Goal: Task Accomplishment & Management: Manage account settings

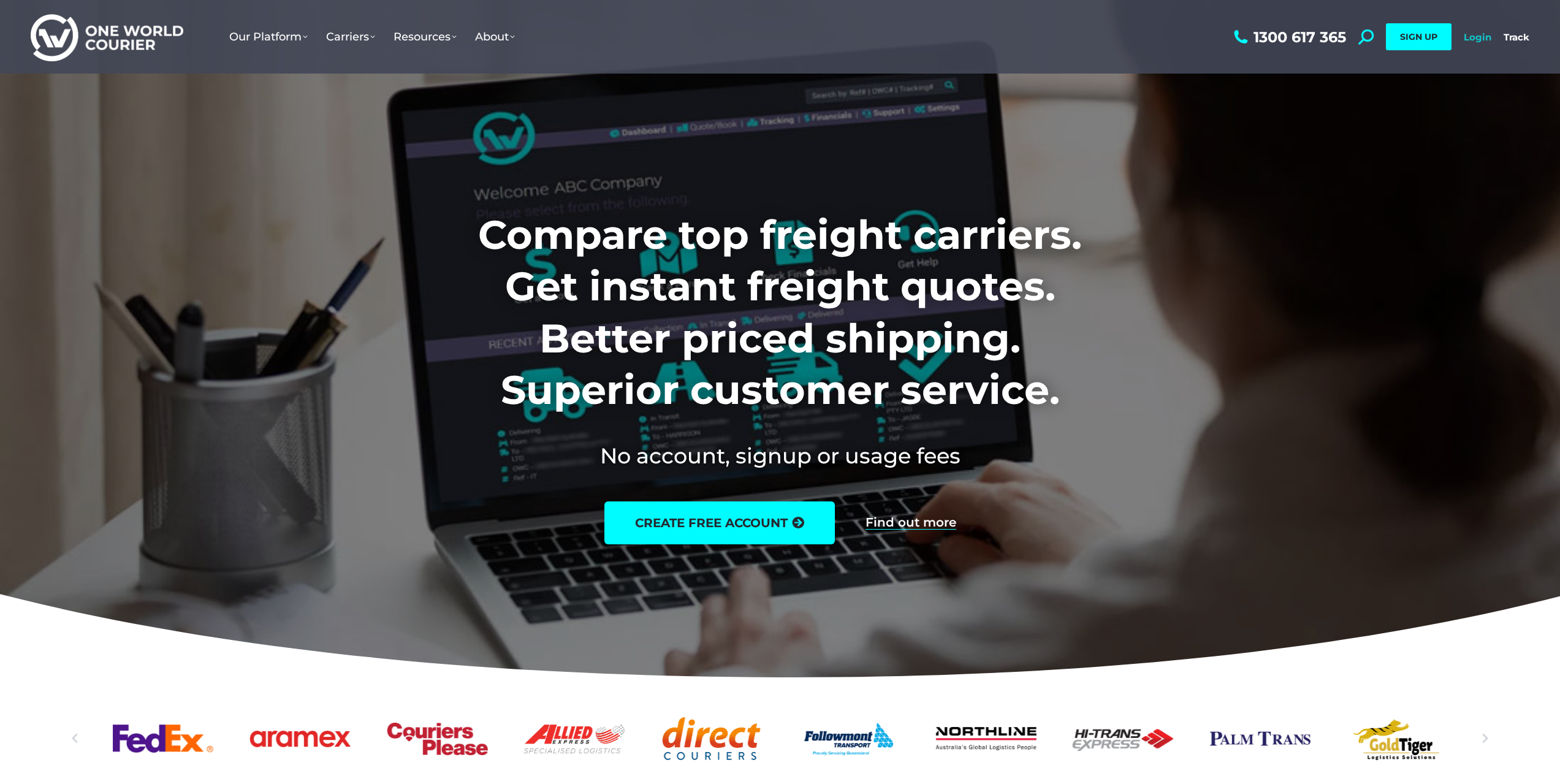
click at [1478, 34] on link "Login" at bounding box center [1477, 37] width 27 height 11
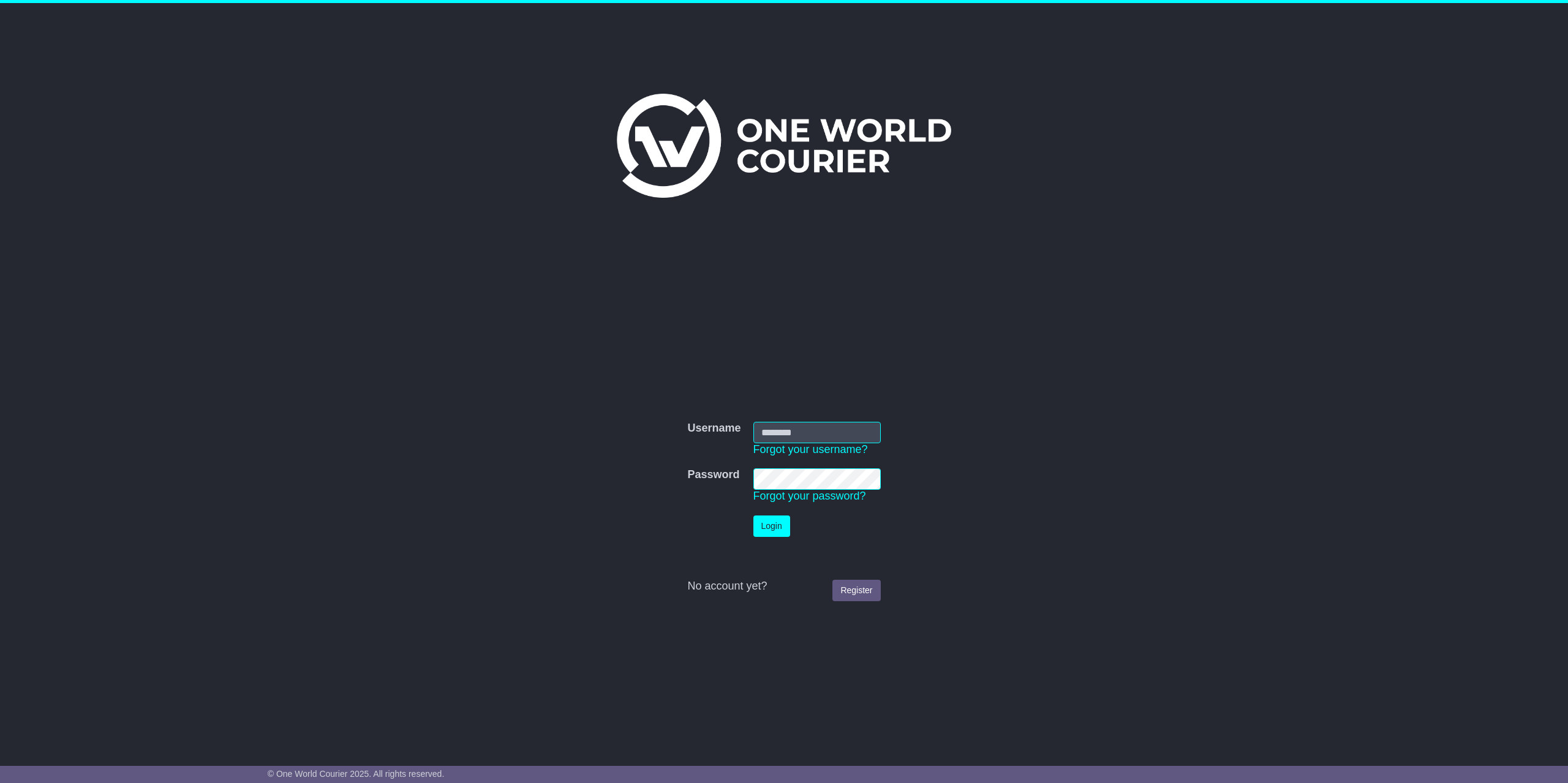
type input "**********"
click at [767, 529] on button "Login" at bounding box center [772, 526] width 37 height 22
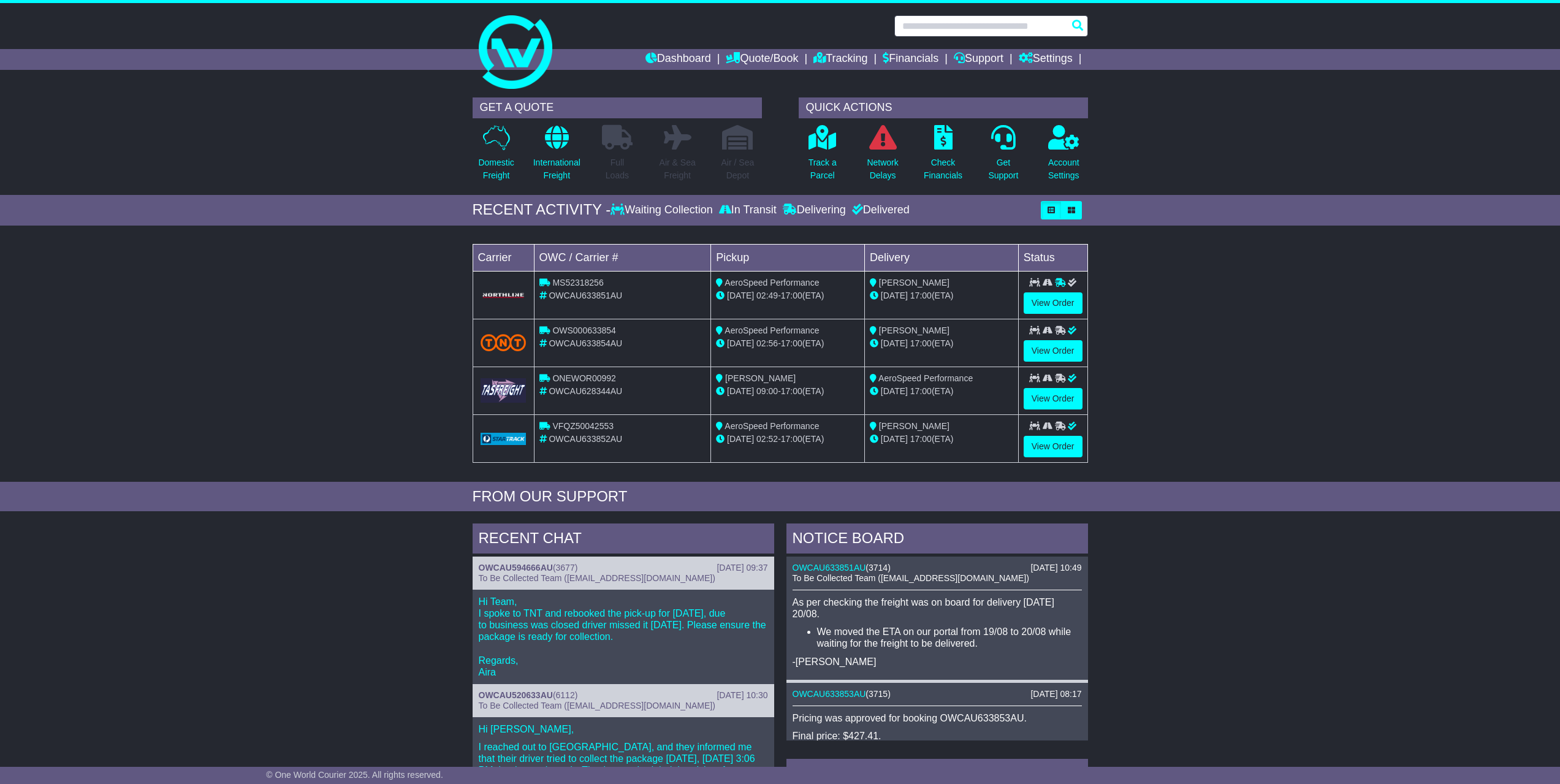
click at [951, 24] on input "text" at bounding box center [991, 26] width 194 height 22
type input "**********"
drag, startPoint x: 954, startPoint y: 23, endPoint x: 840, endPoint y: 20, distance: 114.0
click at [840, 20] on div "**********" at bounding box center [780, 26] width 627 height 22
type input "*"
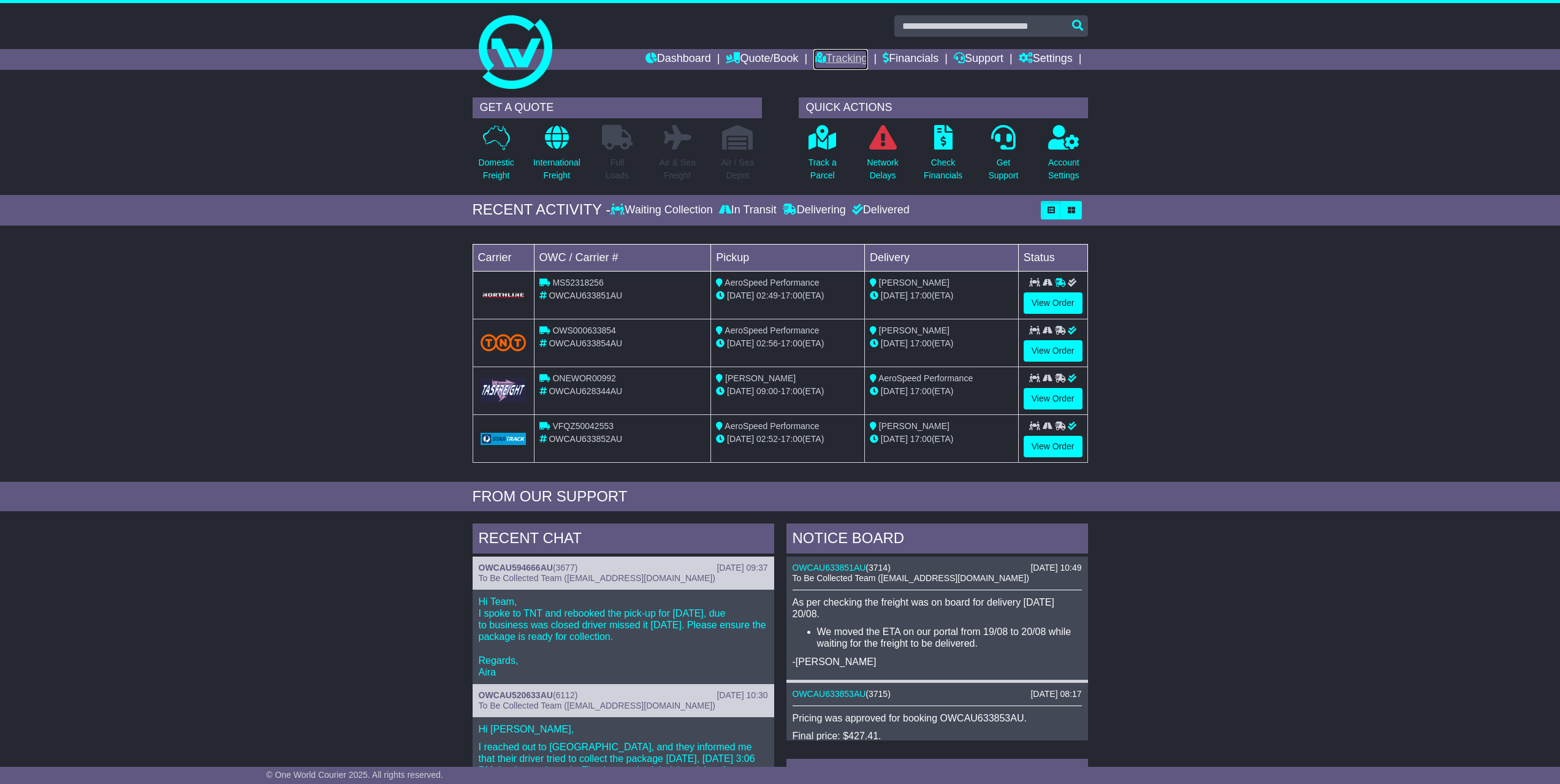
click at [845, 52] on link "Tracking" at bounding box center [840, 59] width 54 height 21
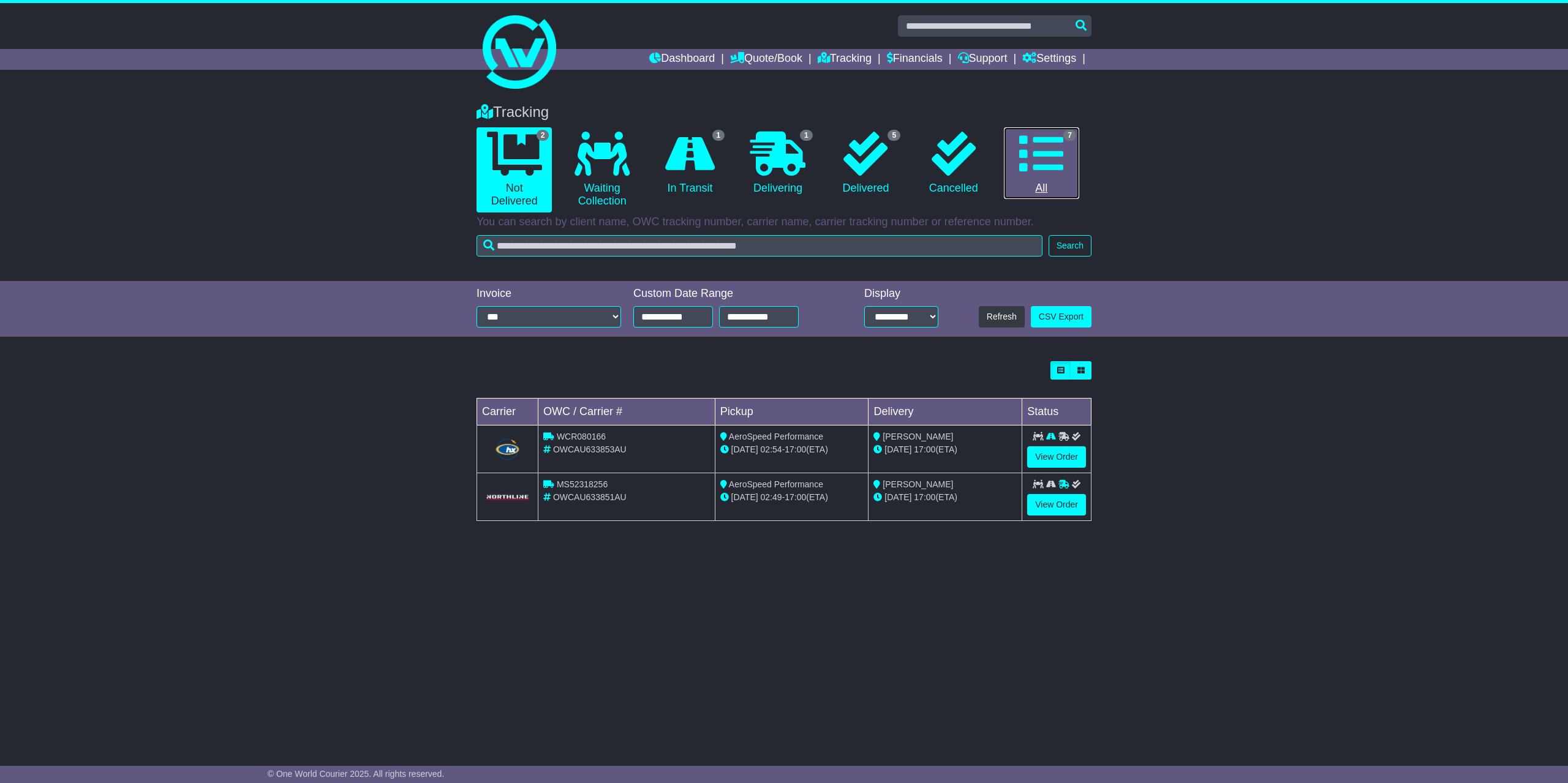
click at [1009, 171] on link "7 All" at bounding box center [1041, 163] width 75 height 73
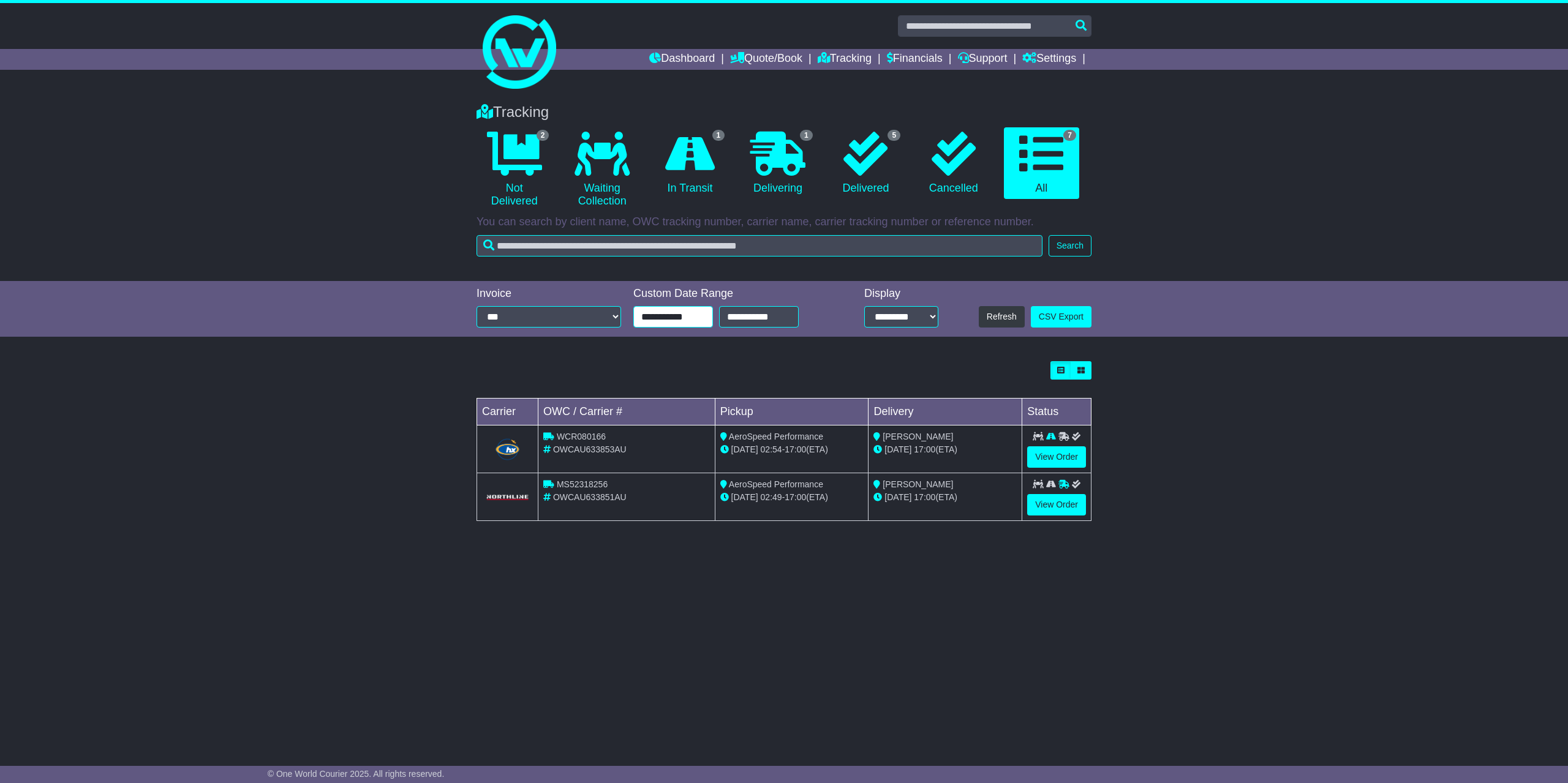
click at [666, 320] on input "**********" at bounding box center [673, 317] width 80 height 22
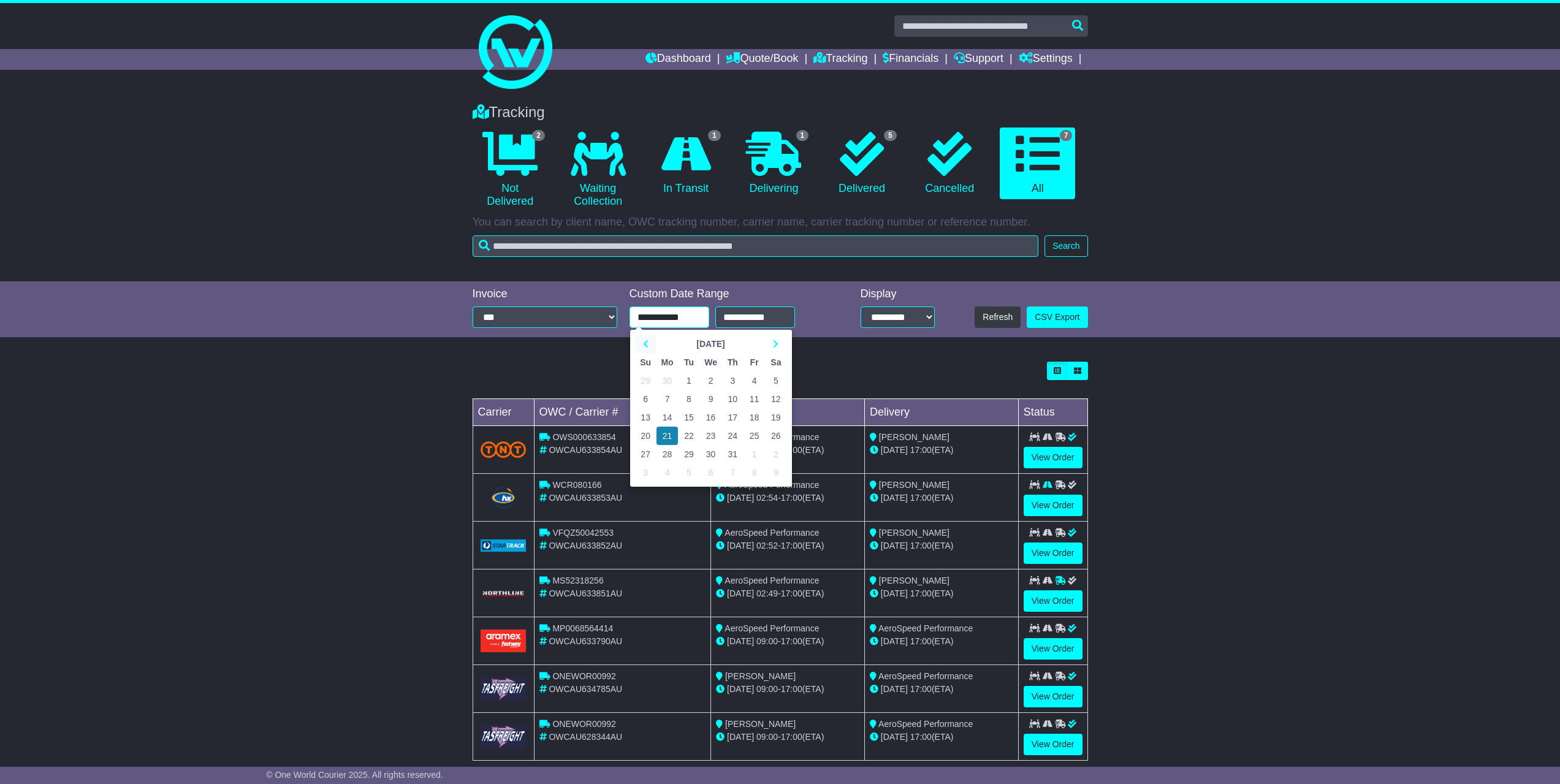
click at [651, 346] on th at bounding box center [646, 343] width 22 height 18
click at [645, 378] on td "1" at bounding box center [646, 380] width 22 height 18
type input "**********"
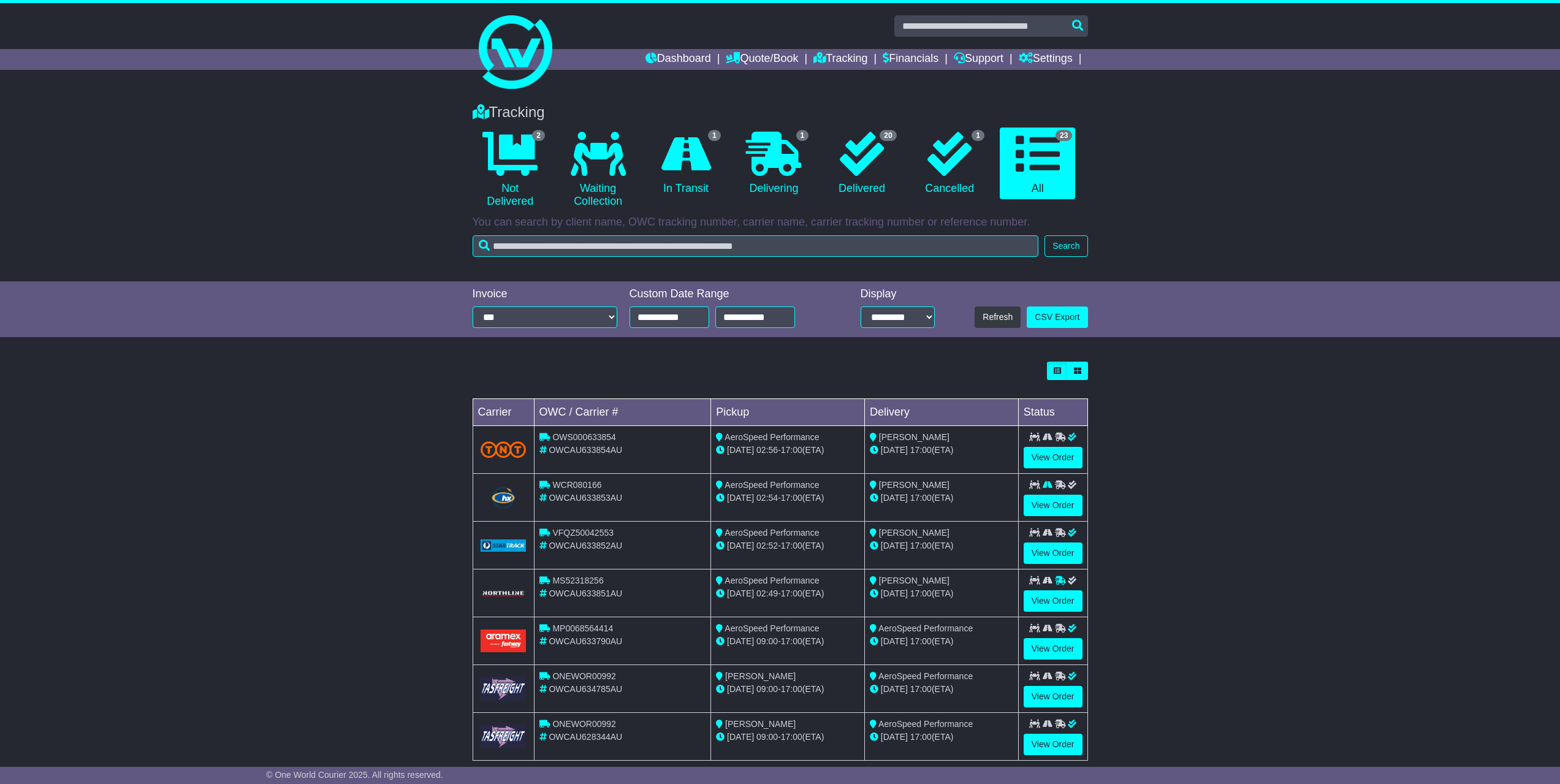
click at [861, 348] on div "Tracking 2 Not Delivered 0 Waiting Collection 1 In Transit 1 Delivering 20 1" at bounding box center [780, 435] width 1560 height 688
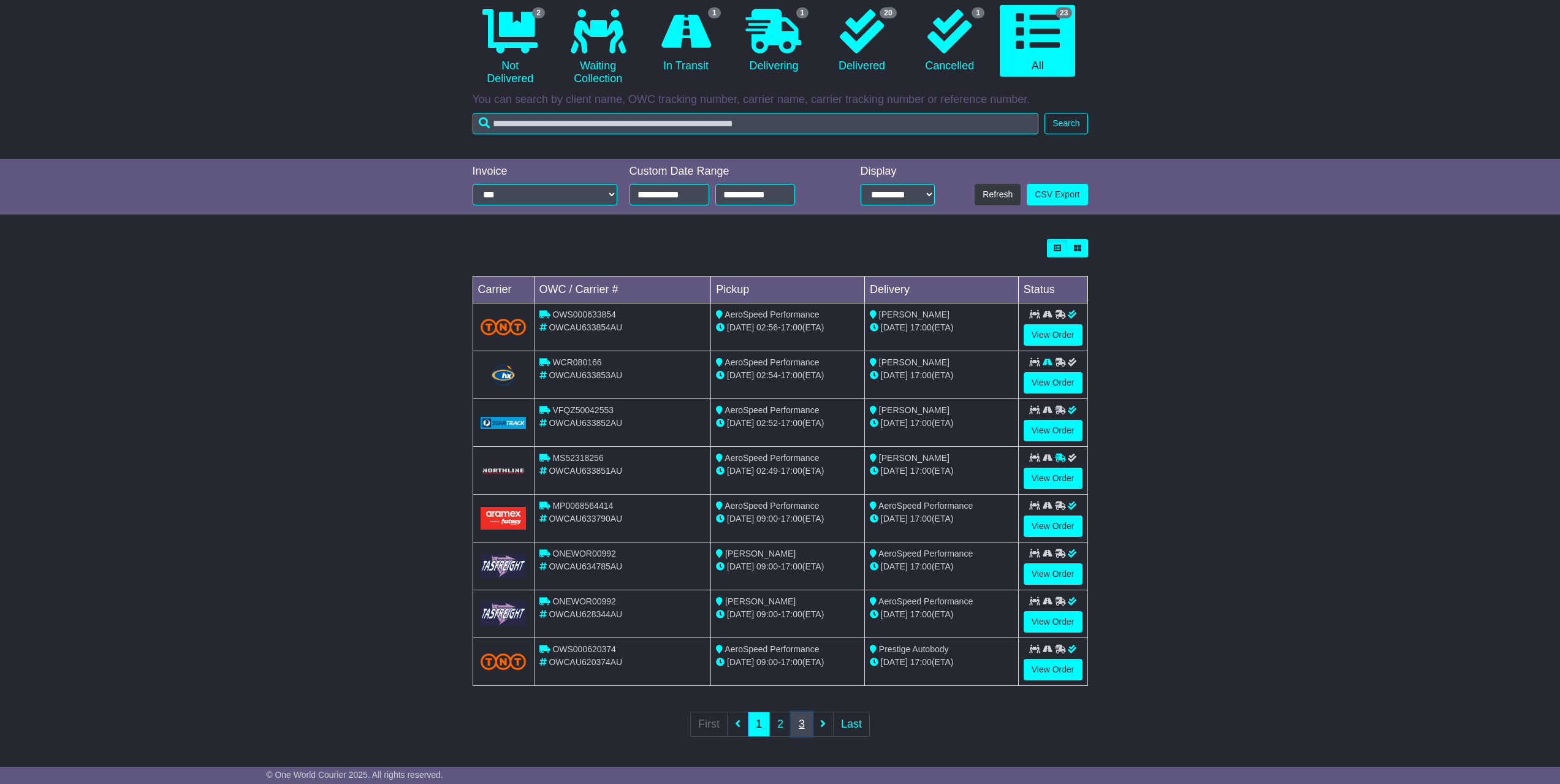
click at [806, 730] on link "3" at bounding box center [801, 723] width 22 height 25
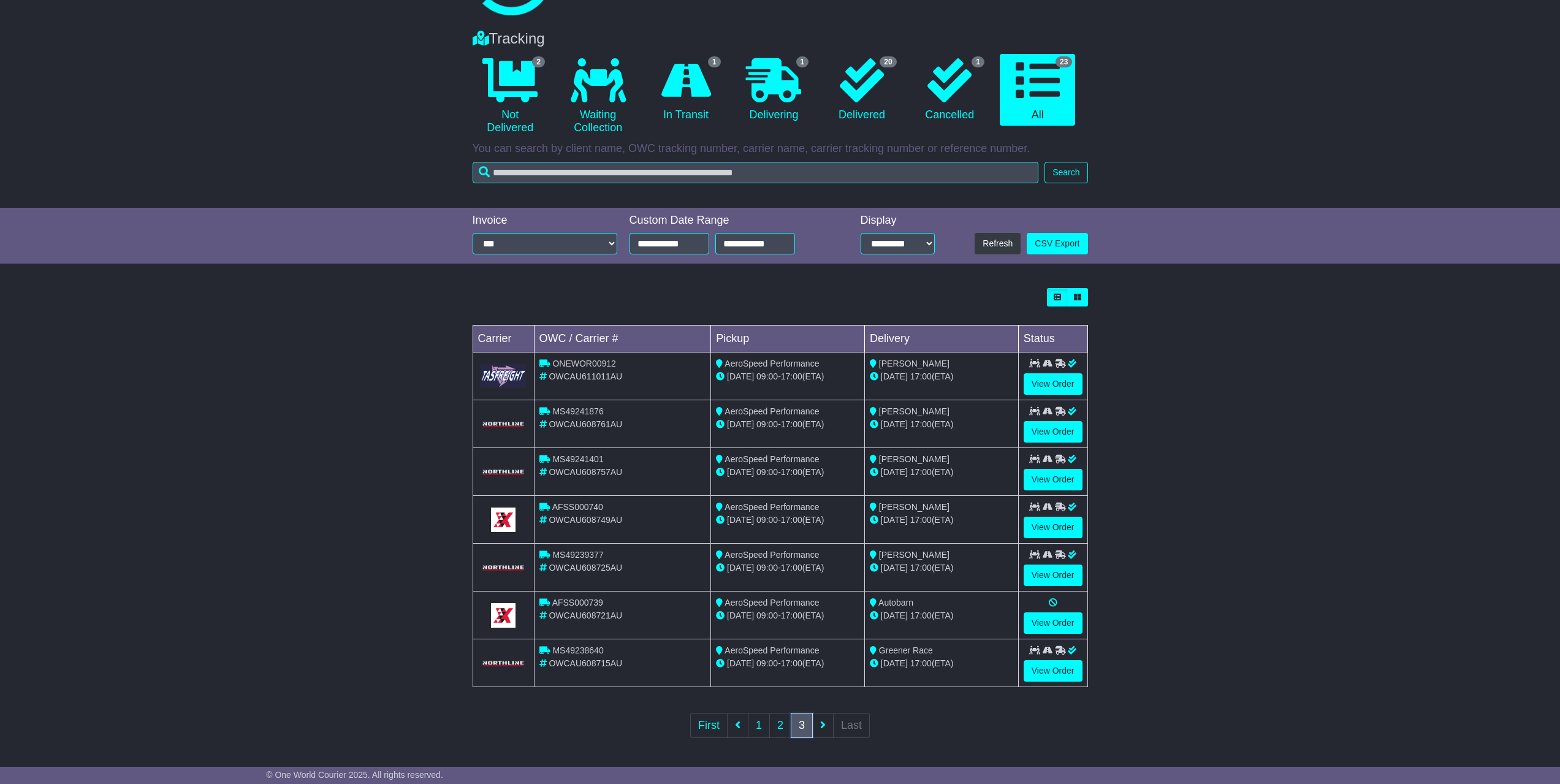
scroll to position [75, 0]
click at [759, 721] on link "1" at bounding box center [759, 723] width 22 height 25
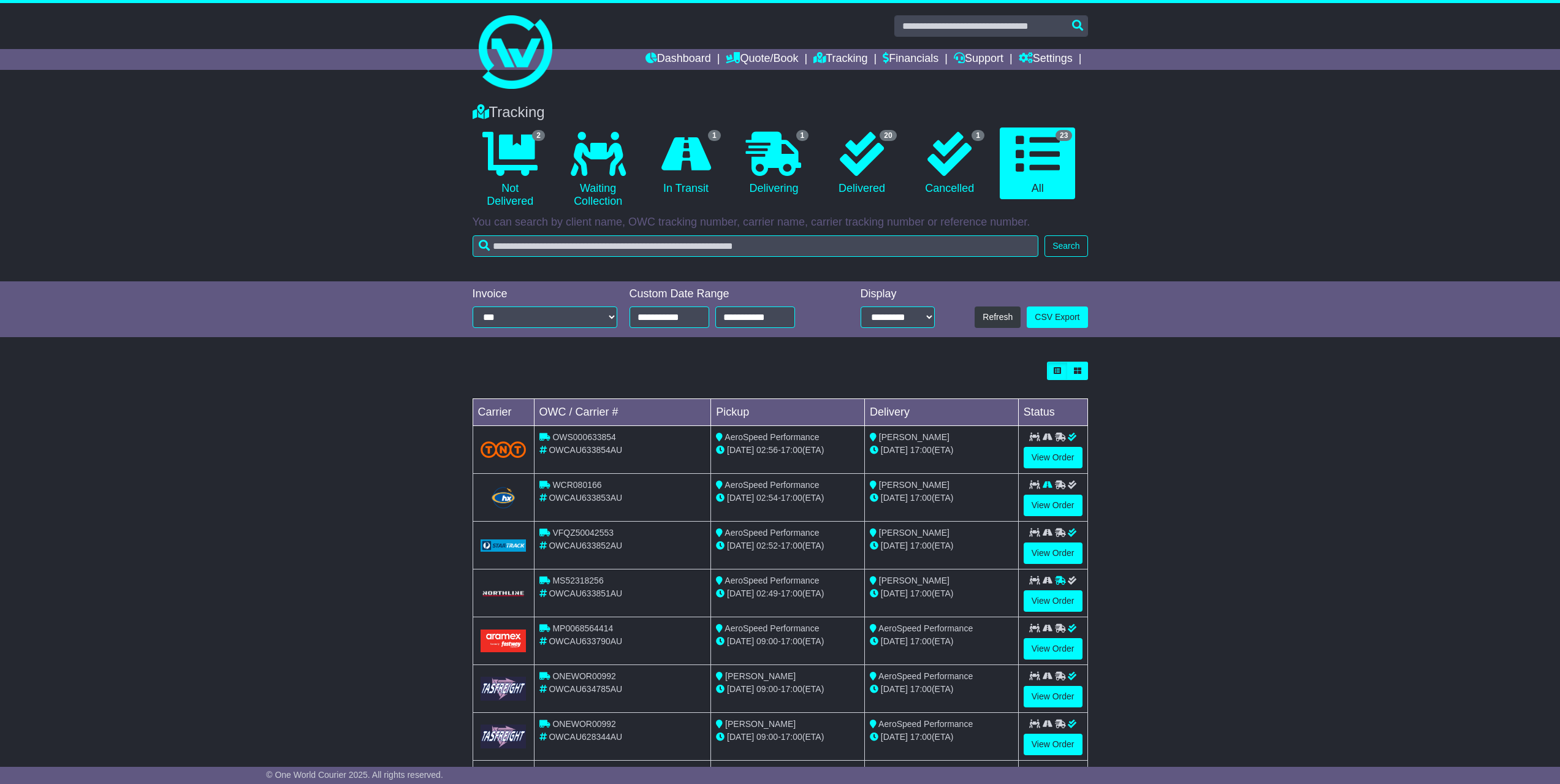
scroll to position [122, 0]
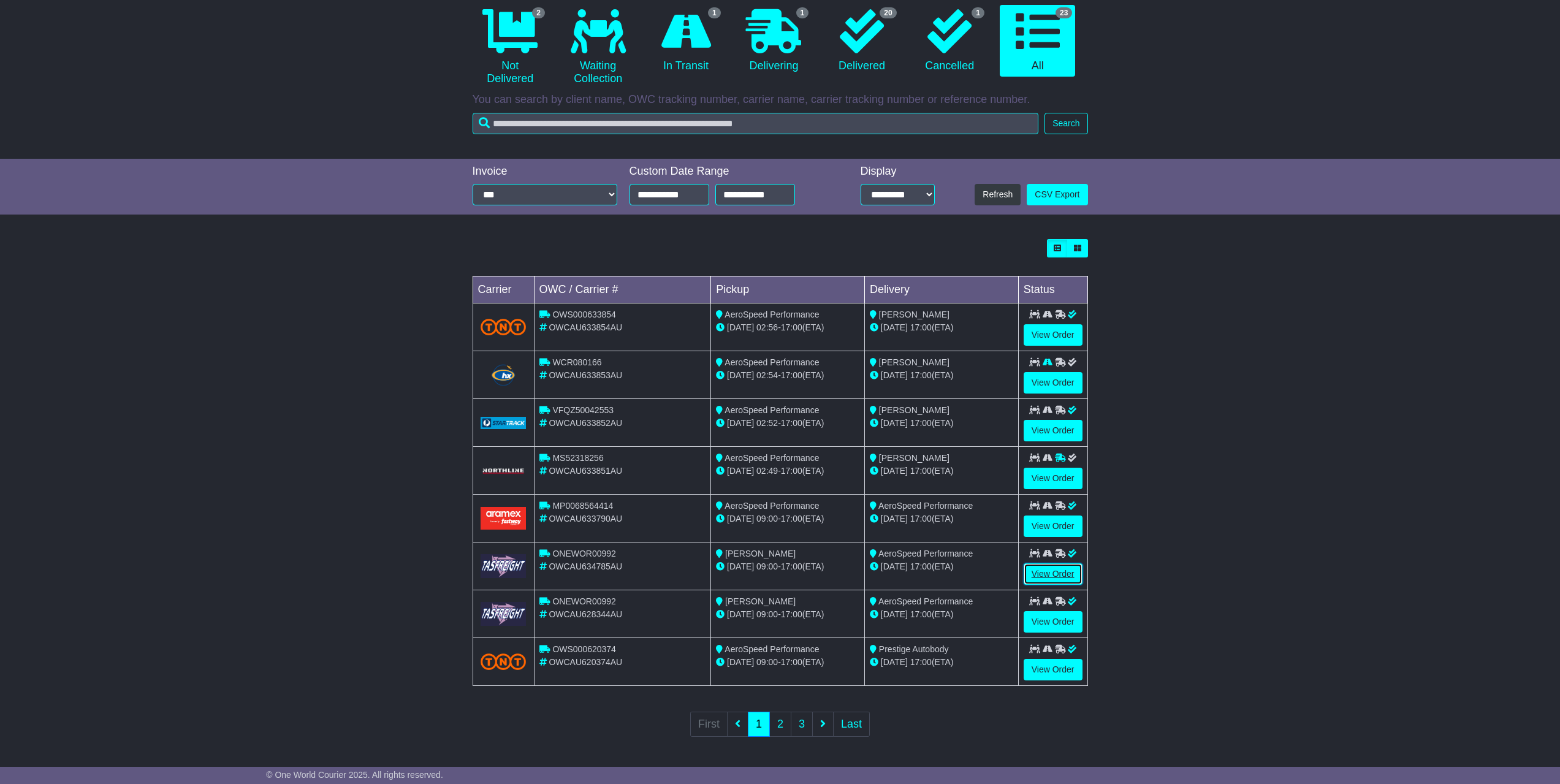
click at [1049, 580] on link "View Order" at bounding box center [1053, 574] width 59 height 22
click at [1051, 625] on link "View Order" at bounding box center [1053, 622] width 59 height 22
click at [1034, 671] on link "View Order" at bounding box center [1053, 670] width 59 height 22
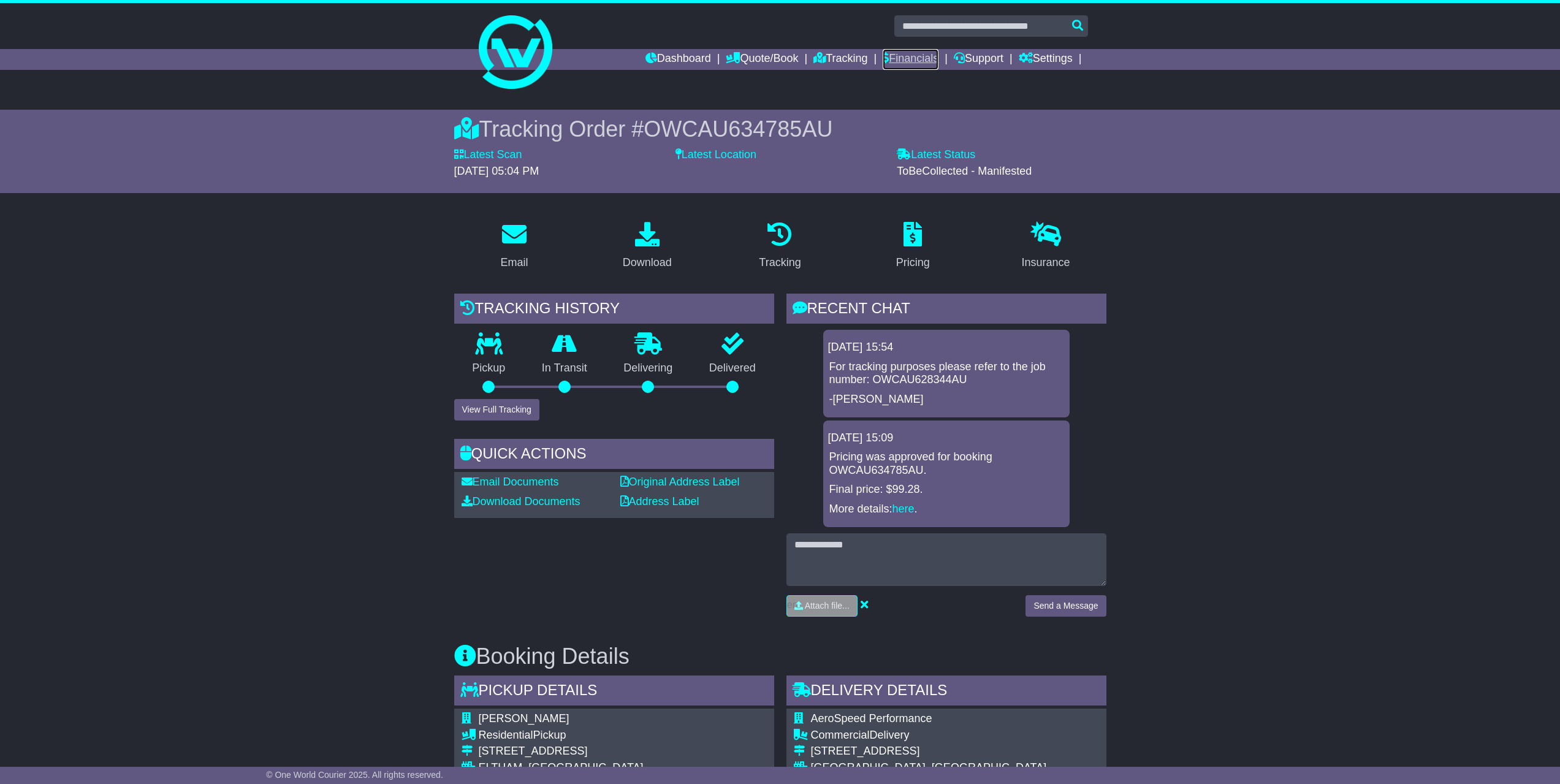
click at [922, 61] on link "Financials" at bounding box center [911, 59] width 56 height 21
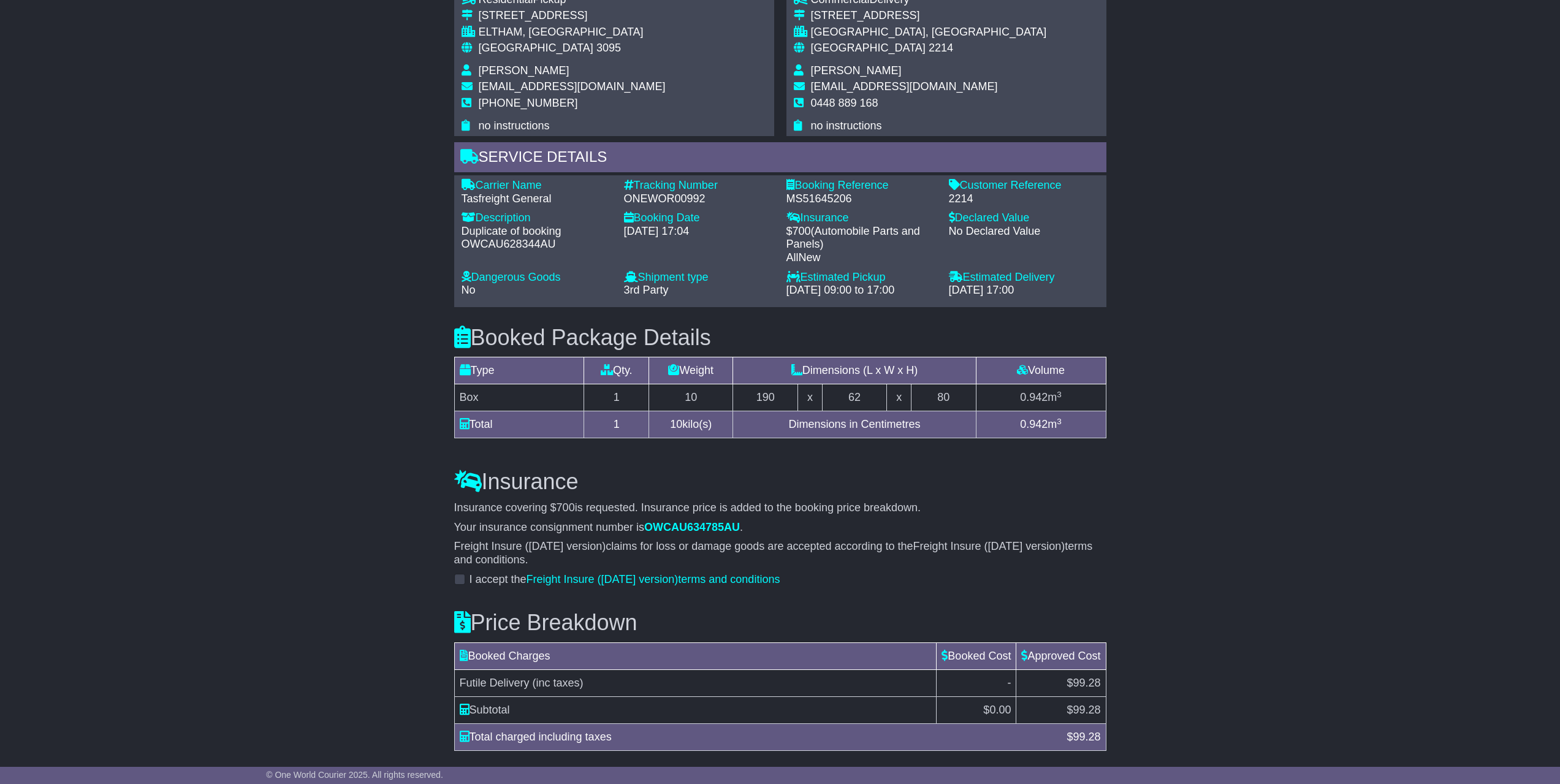
scroll to position [774, 0]
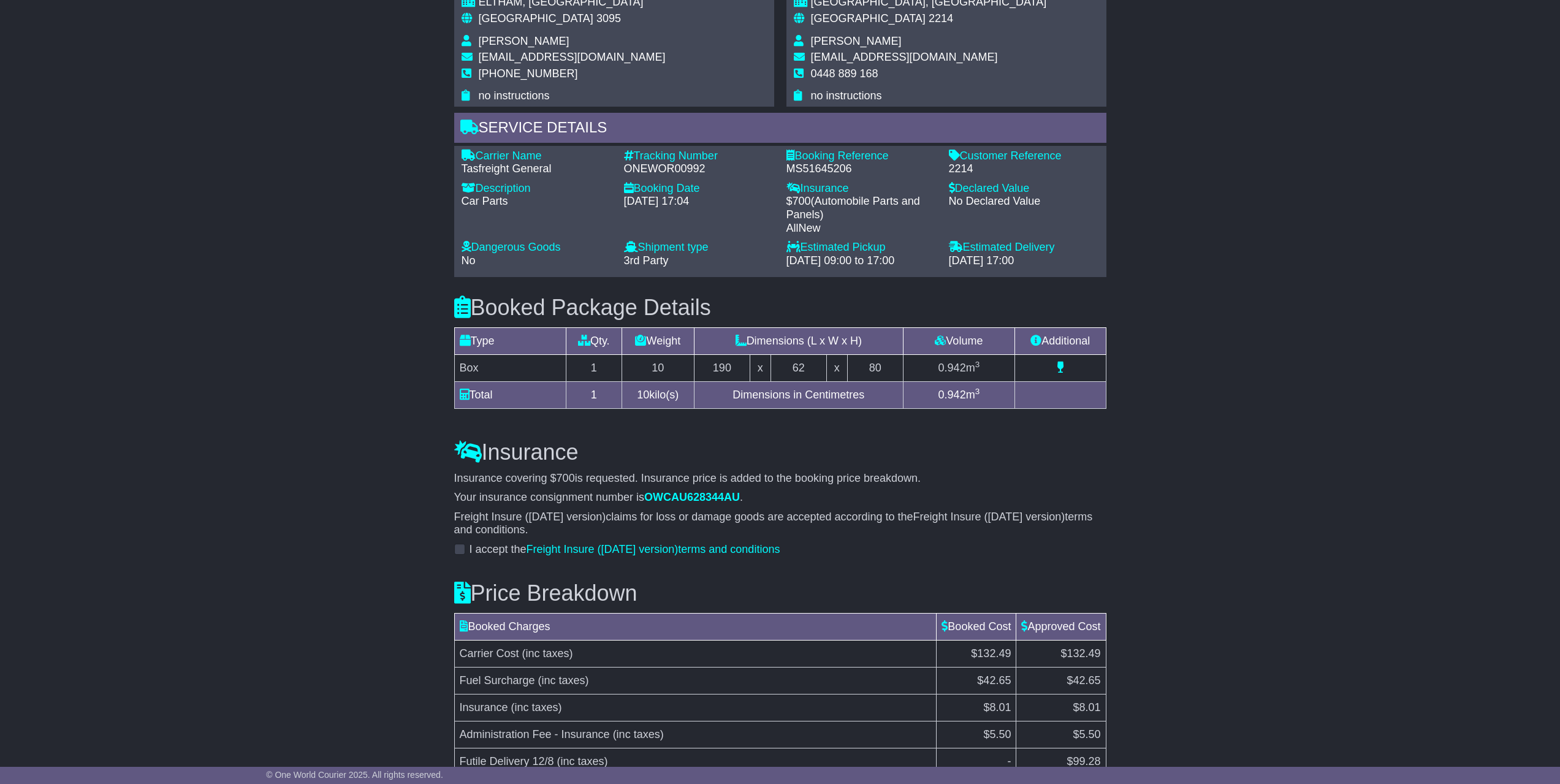
scroll to position [923, 0]
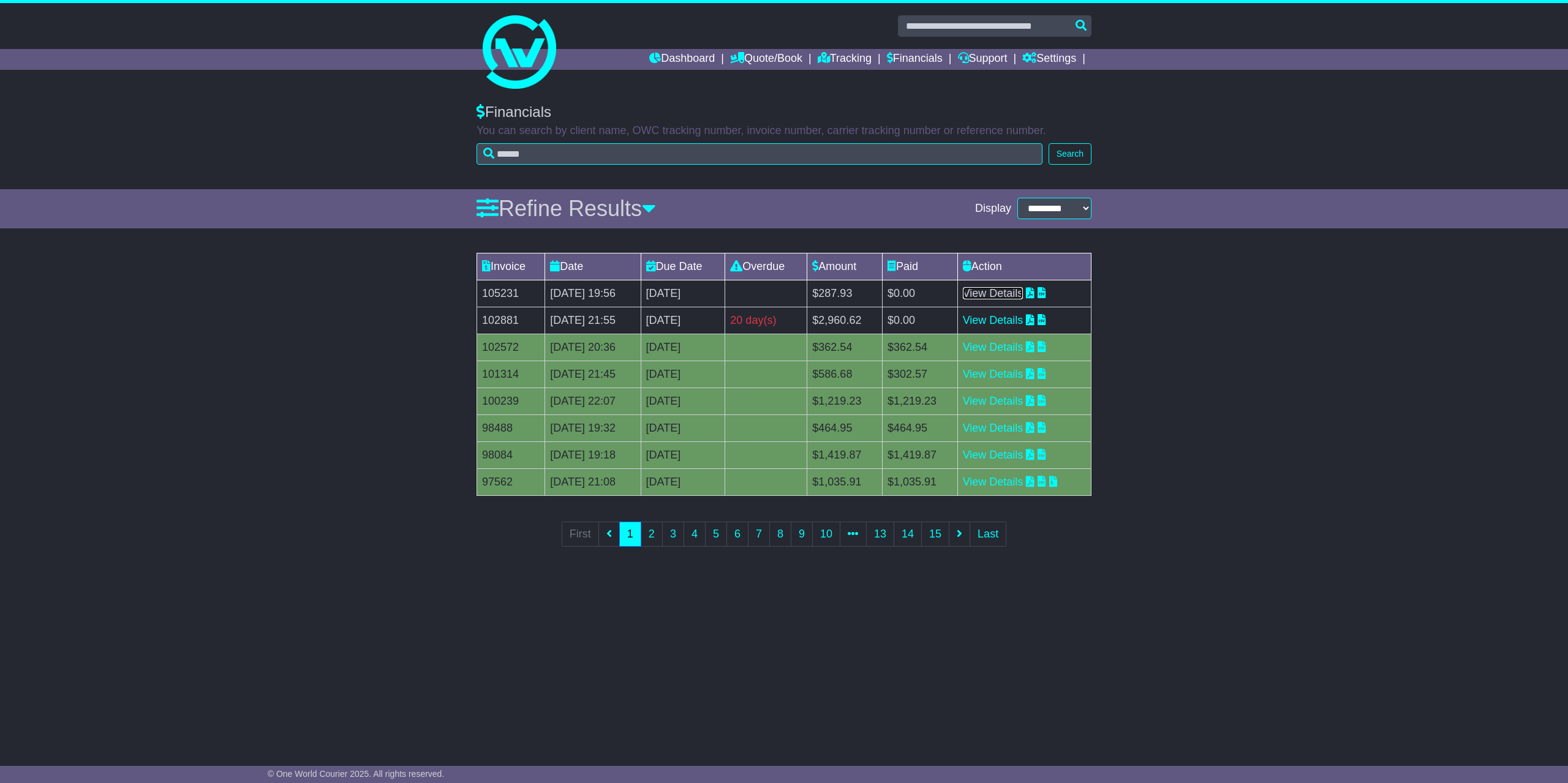
click at [1000, 289] on link "View Details" at bounding box center [993, 293] width 60 height 12
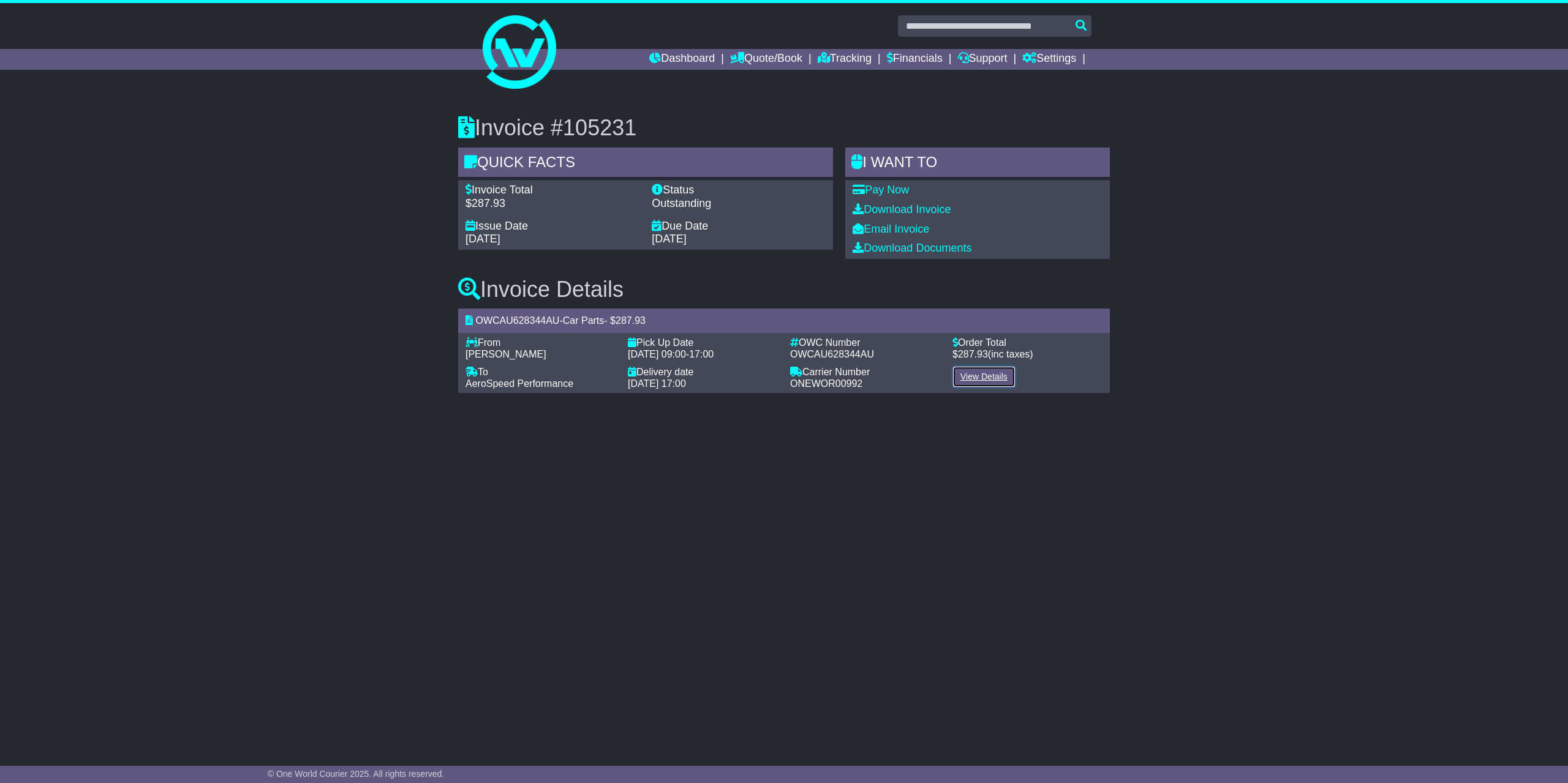
click at [978, 377] on link "View Details" at bounding box center [983, 377] width 63 height 22
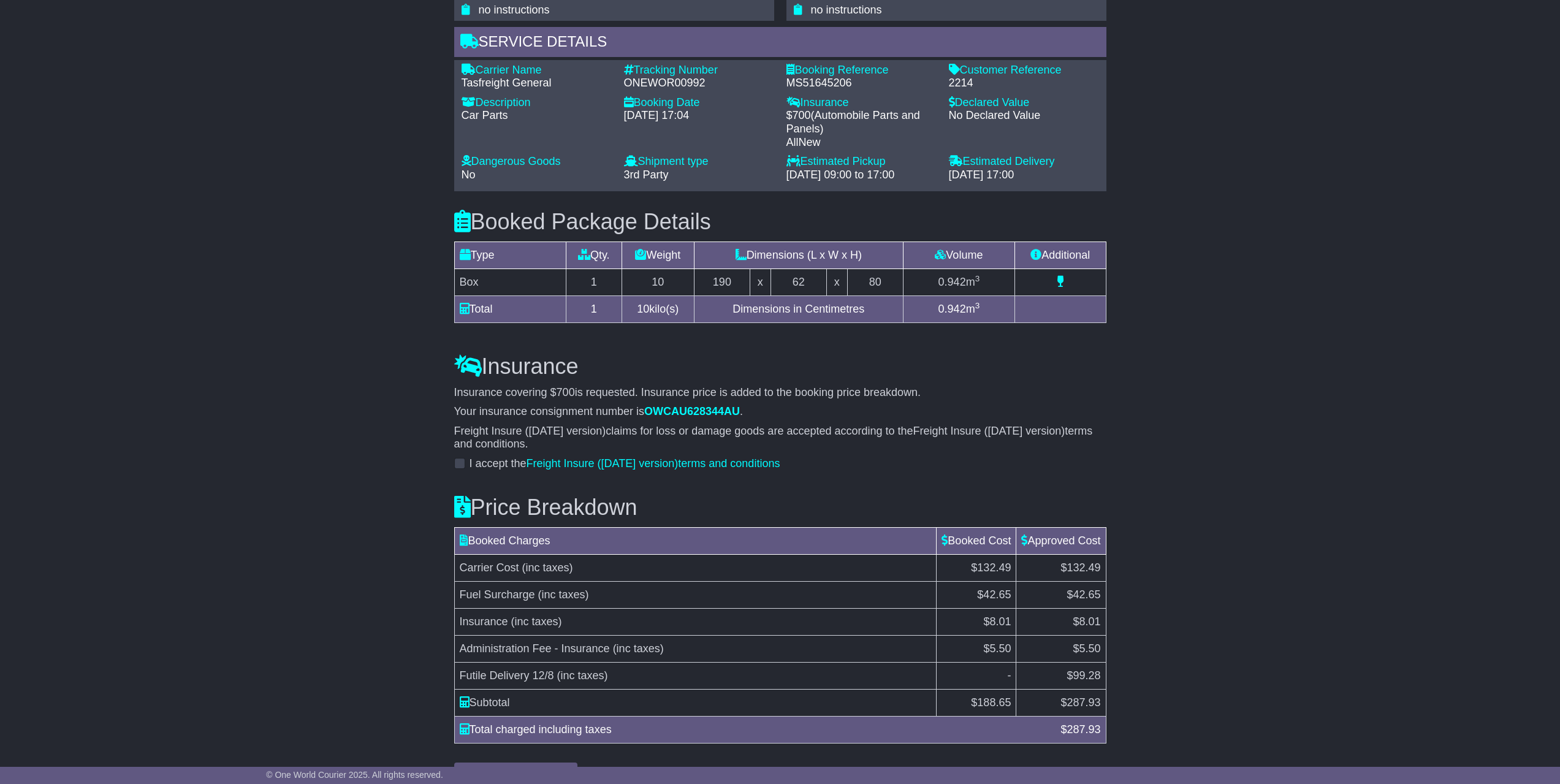
scroll to position [923, 0]
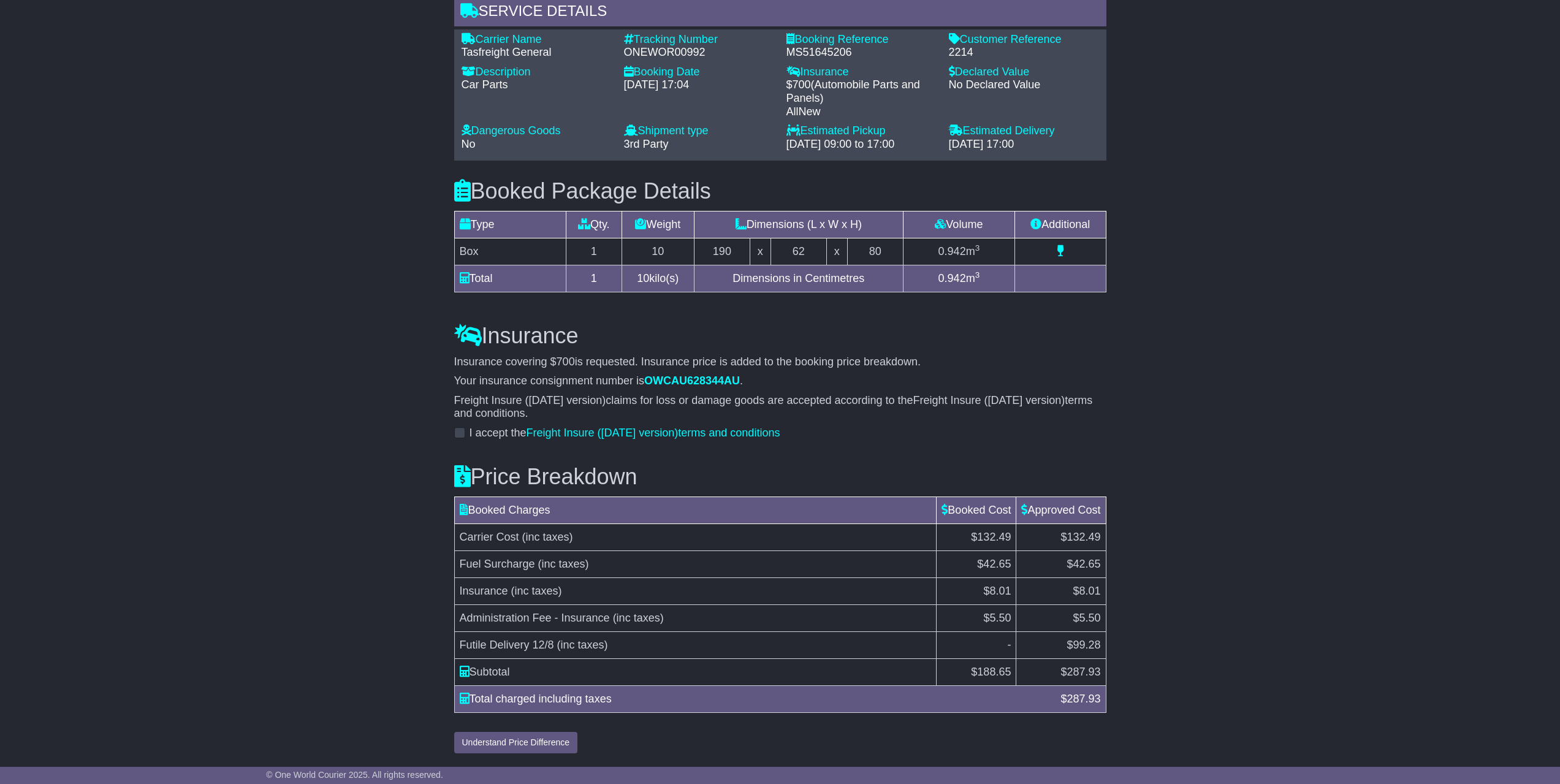
click at [1075, 492] on div "Price Breakdown Booked Charges Booked Cost Approved Cost Carrier Cost (inc taxe…" at bounding box center [780, 600] width 664 height 307
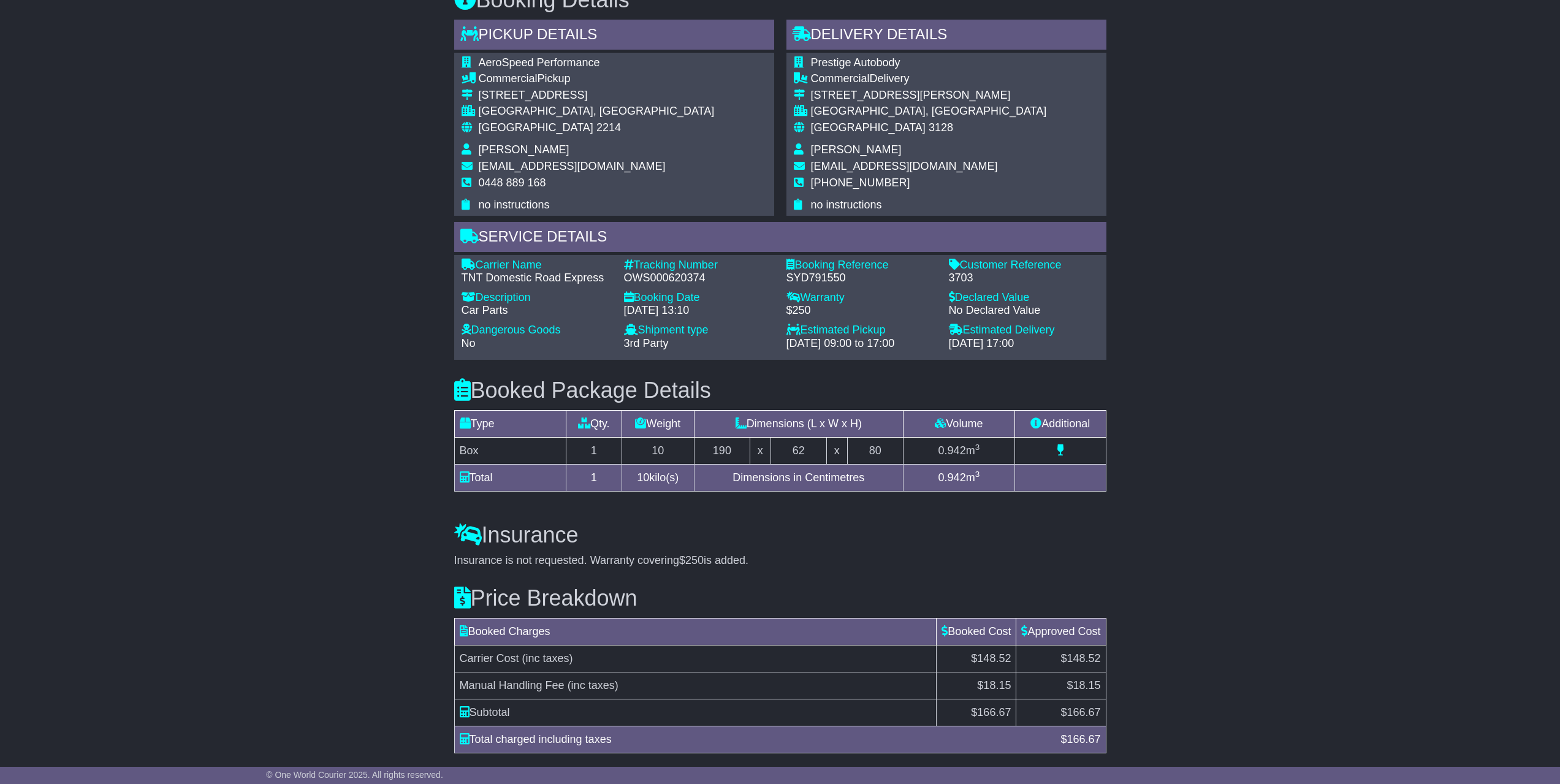
scroll to position [779, 0]
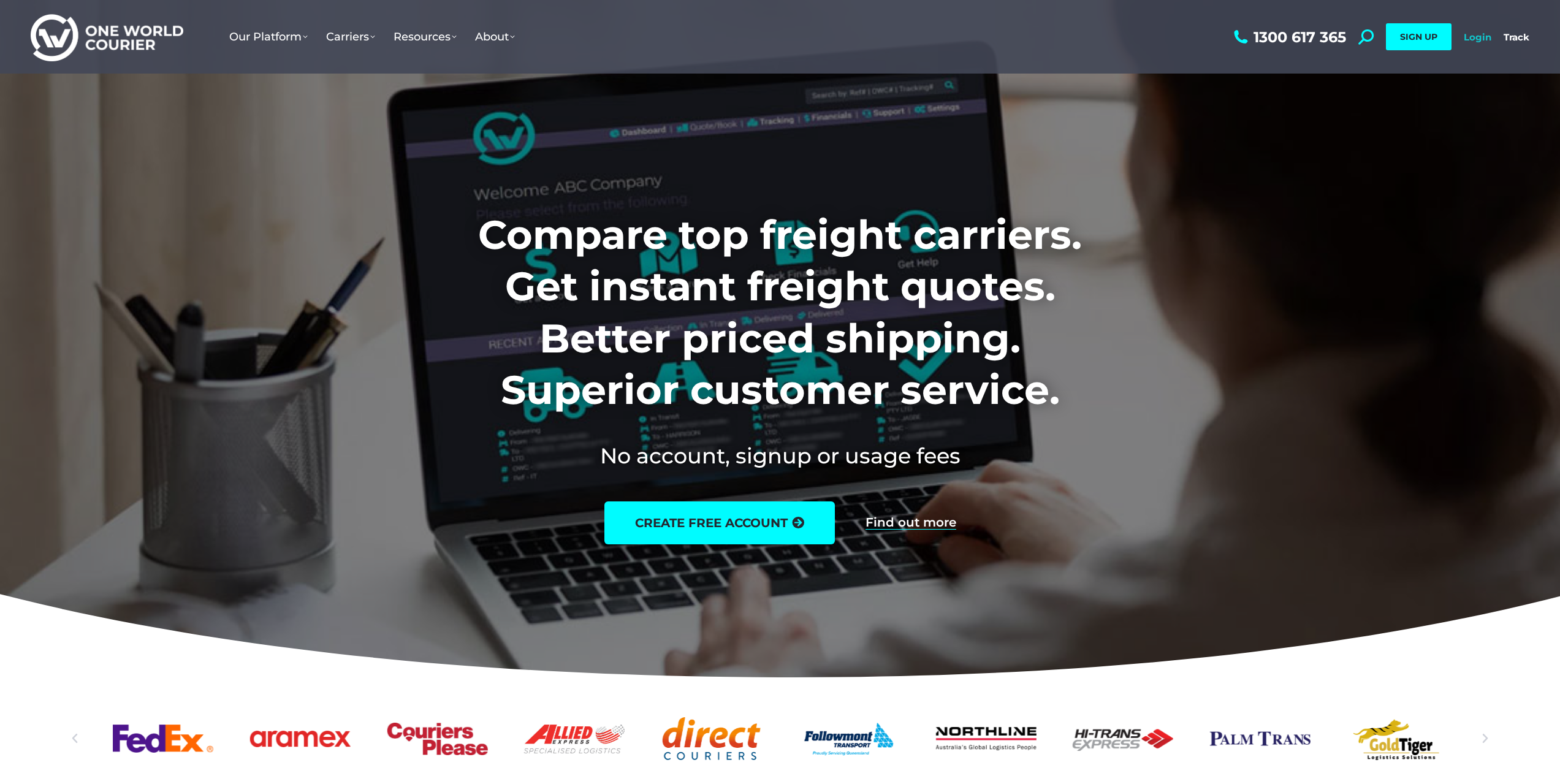
click at [1475, 36] on link "Login" at bounding box center [1477, 37] width 27 height 11
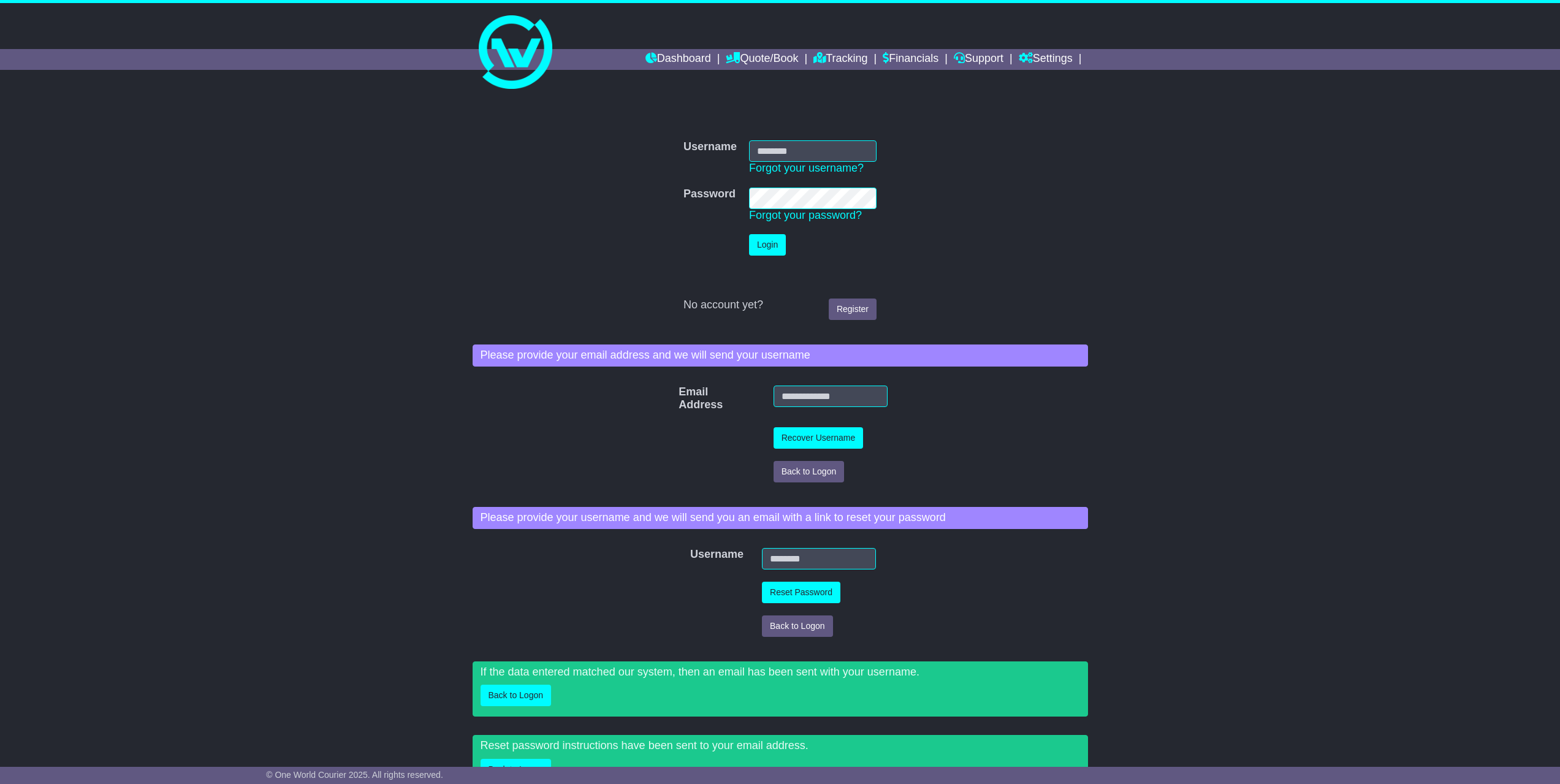
type input "**********"
click at [765, 247] on button "Login" at bounding box center [768, 245] width 37 height 22
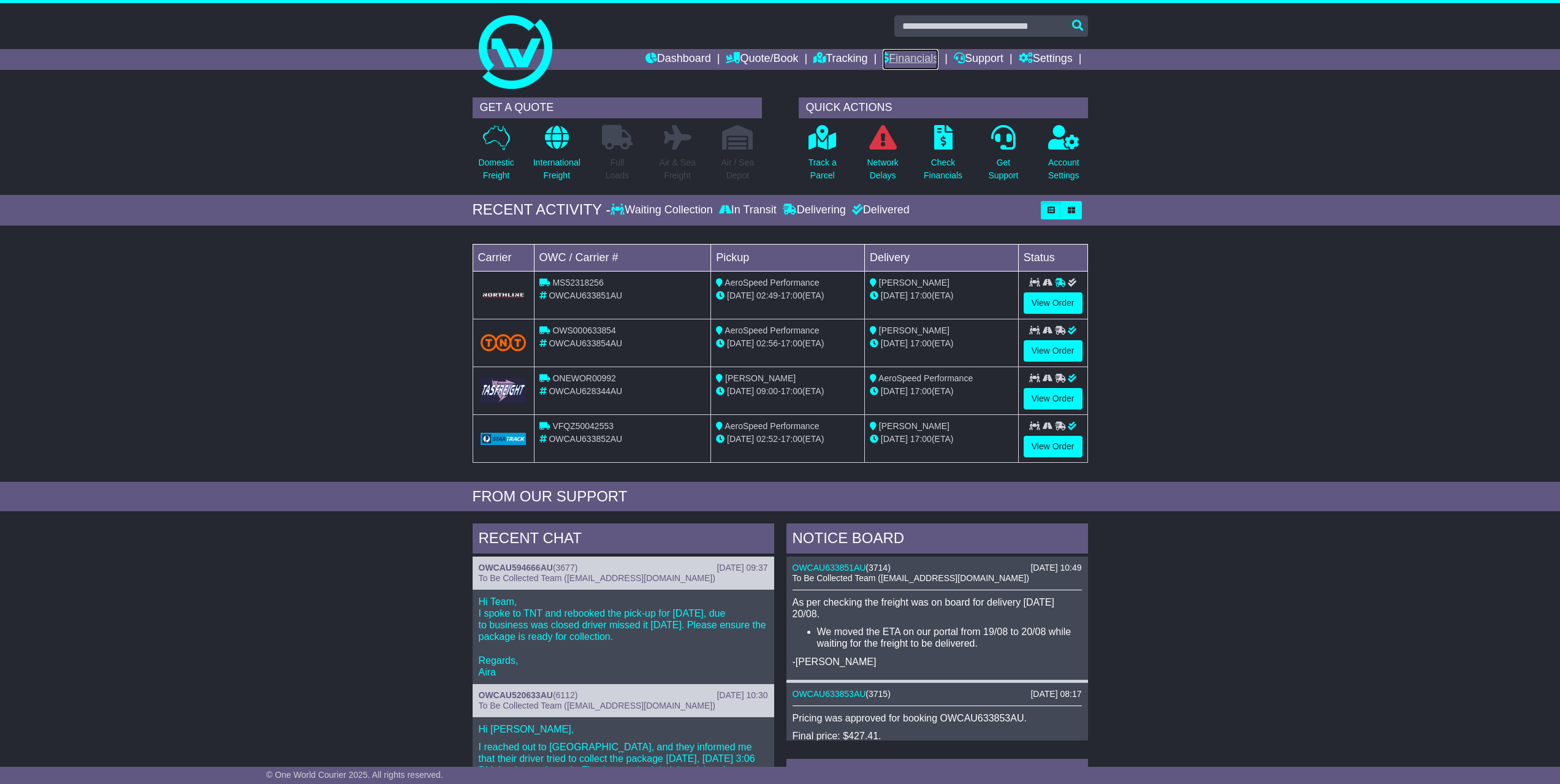
click at [919, 62] on link "Financials" at bounding box center [911, 59] width 56 height 21
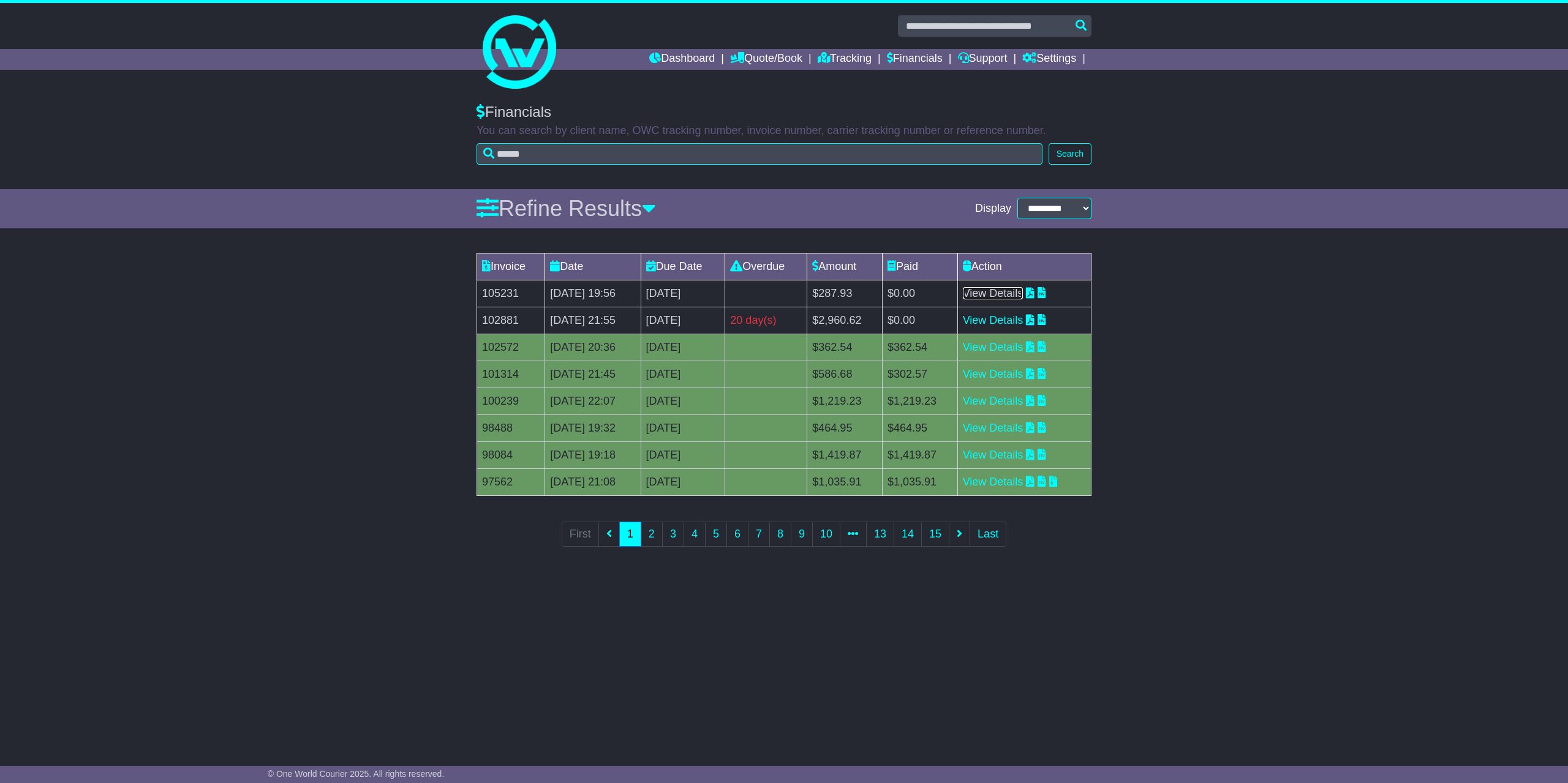
click at [994, 287] on link "View Details" at bounding box center [993, 293] width 60 height 12
click at [1002, 322] on link "View Details" at bounding box center [993, 320] width 60 height 12
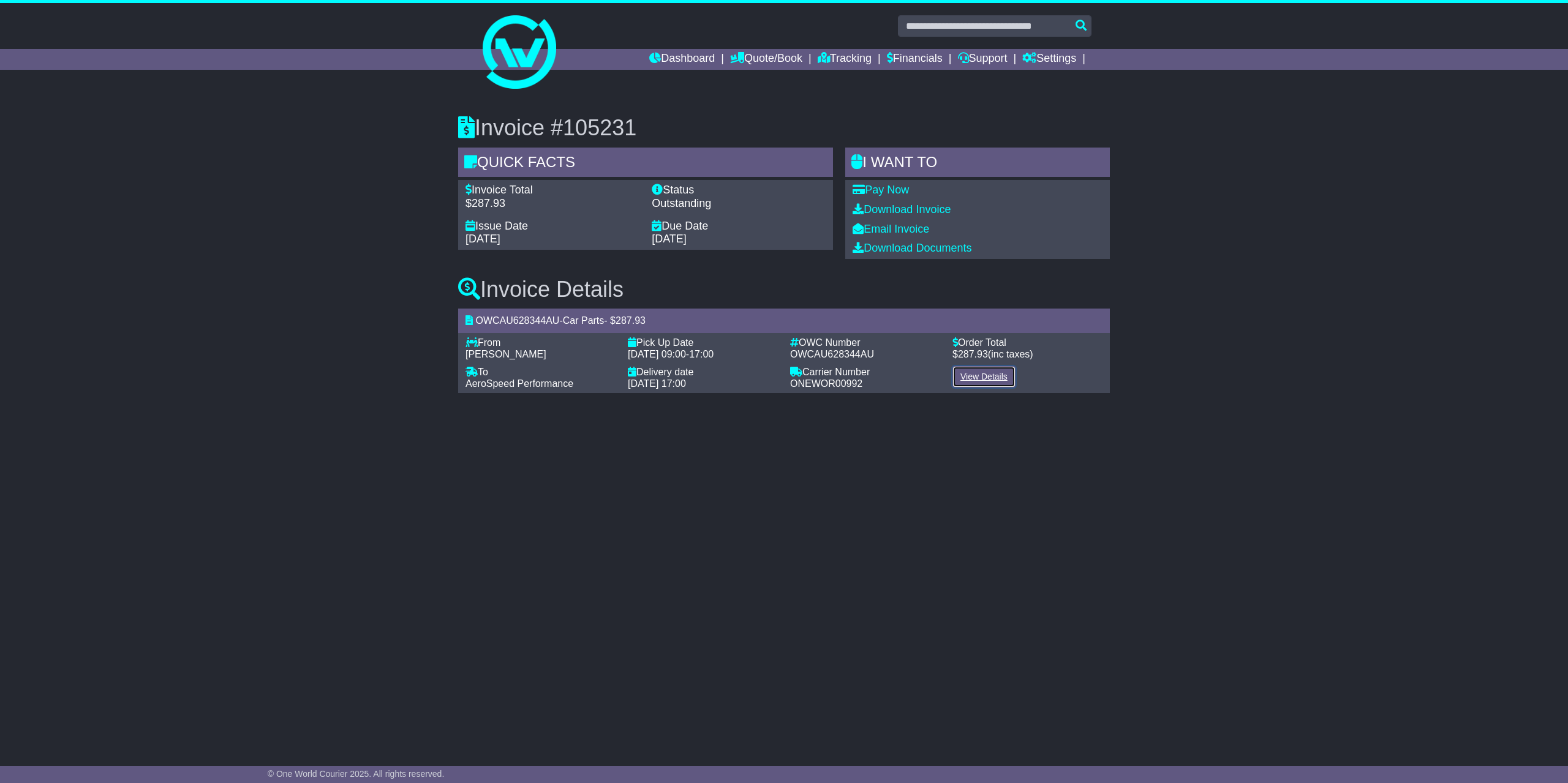
click at [997, 378] on link "View Details" at bounding box center [983, 377] width 63 height 22
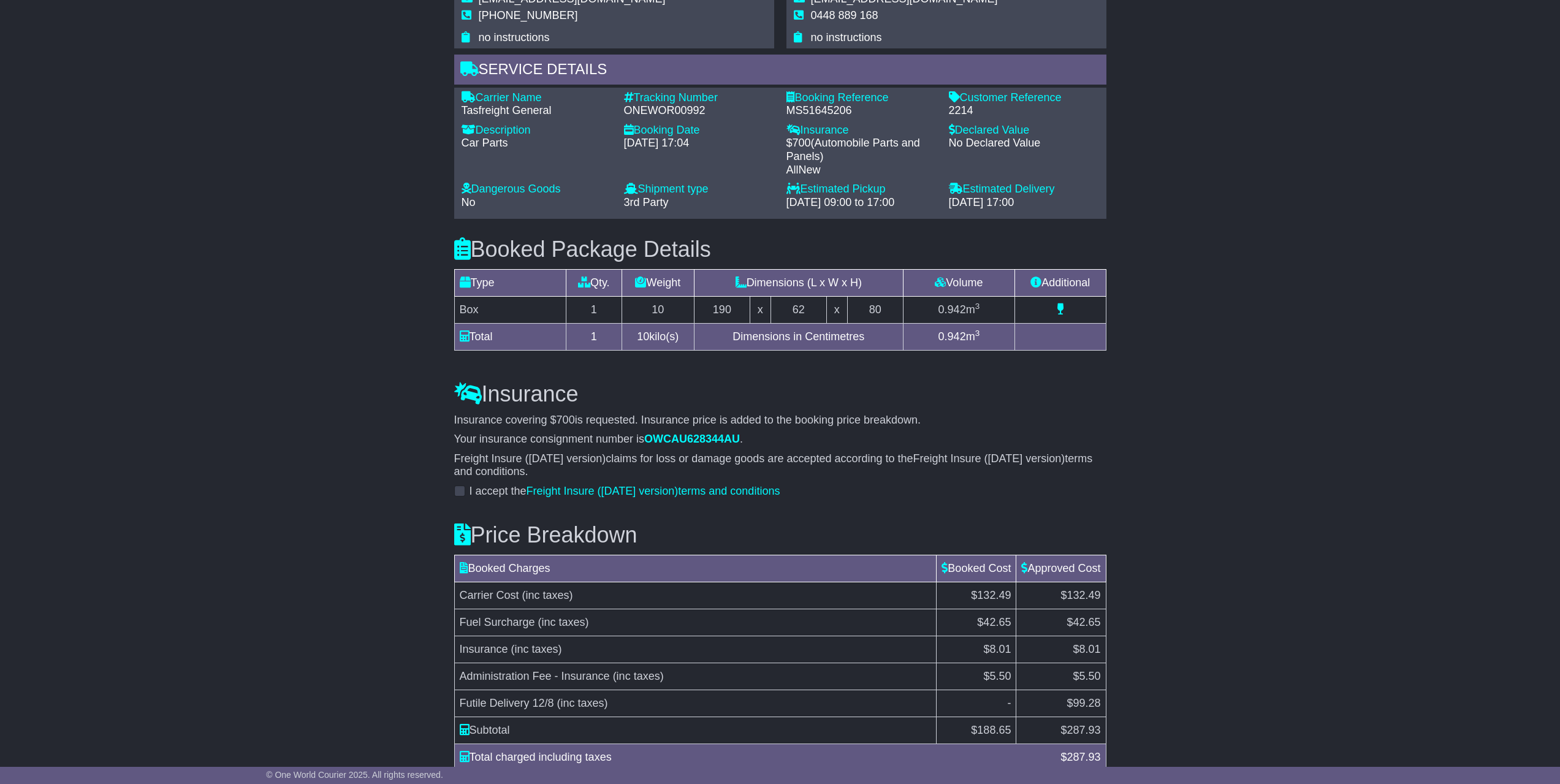
scroll to position [923, 0]
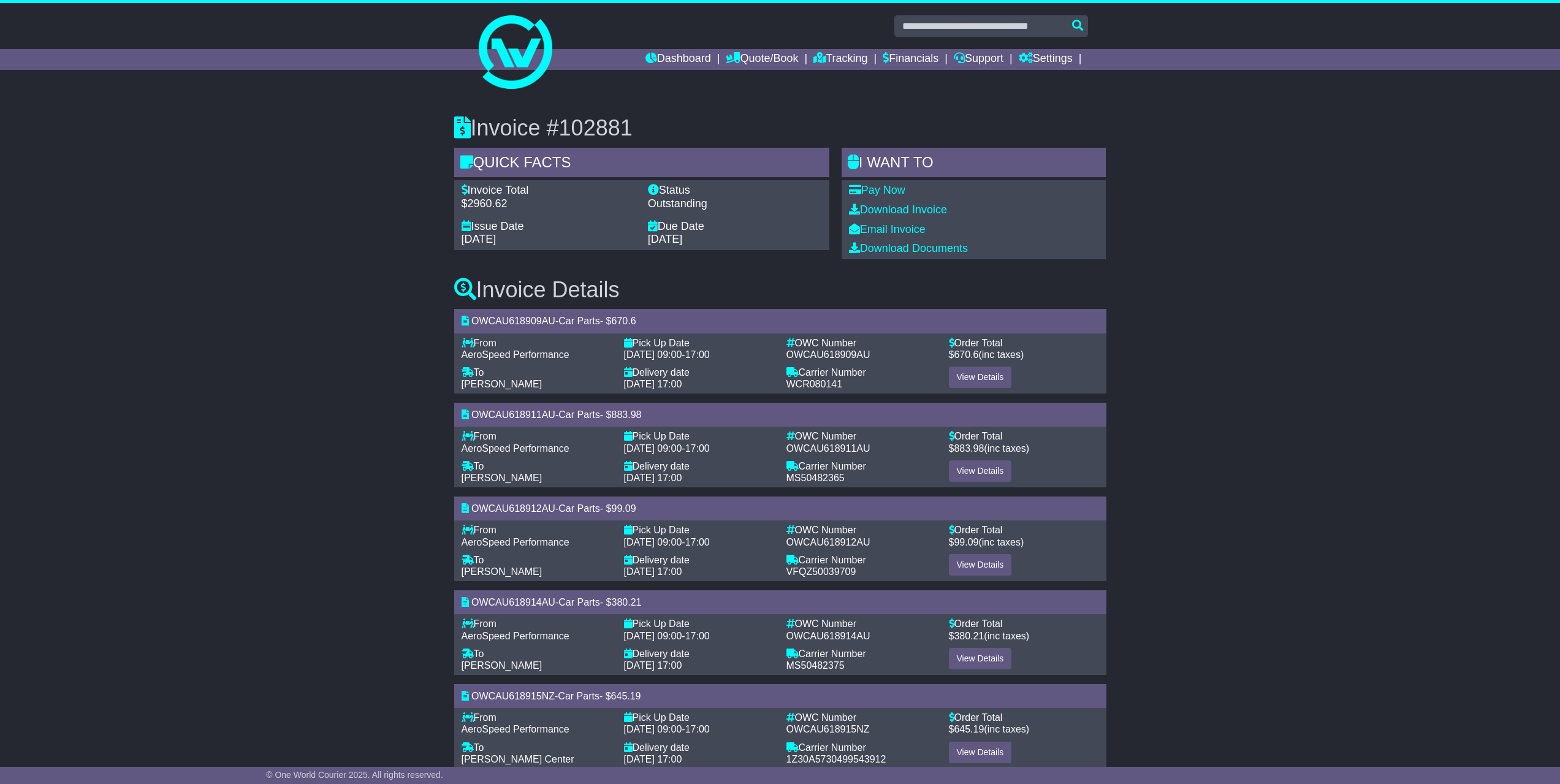
click at [230, 83] on div at bounding box center [780, 47] width 1560 height 89
click at [133, 199] on div "Invoice #102881 Quick Facts Invoice Total $2960.62 Status Outstanding Issue Dat…" at bounding box center [780, 531] width 1560 height 880
